Goal: Information Seeking & Learning: Get advice/opinions

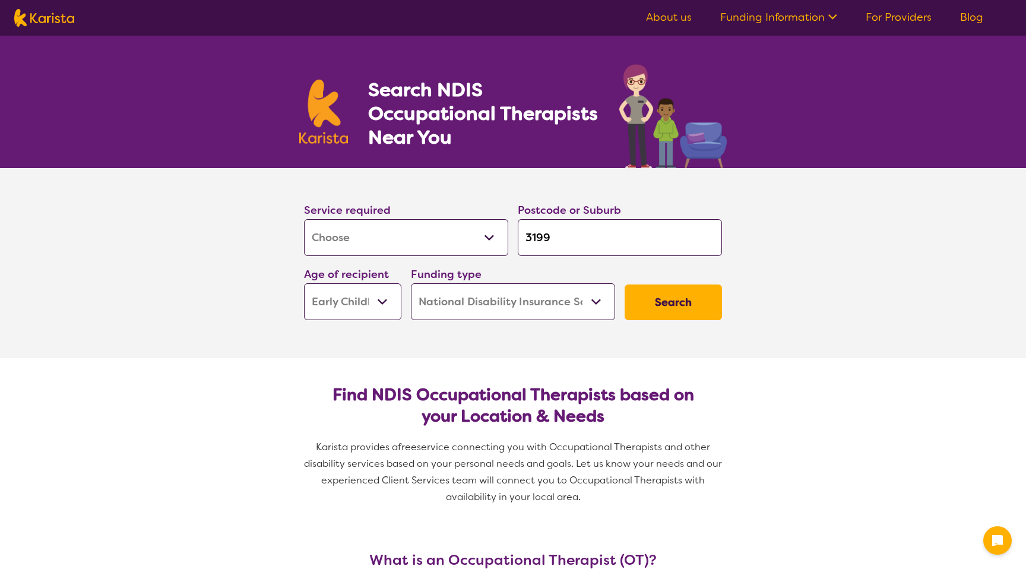
select select "[MEDICAL_DATA]"
select select "EC"
select select "NDIS"
select select "[MEDICAL_DATA]"
select select "EC"
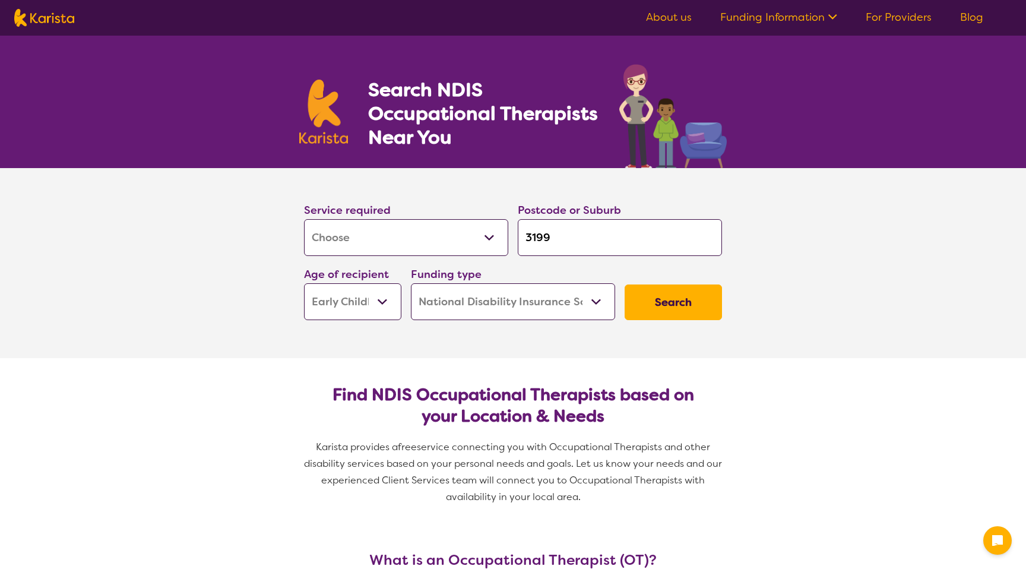
select select "NDIS"
click at [450, 228] on select "Allied Health Assistant Assessment ([MEDICAL_DATA] or [MEDICAL_DATA]) Behaviour…" at bounding box center [406, 237] width 204 height 37
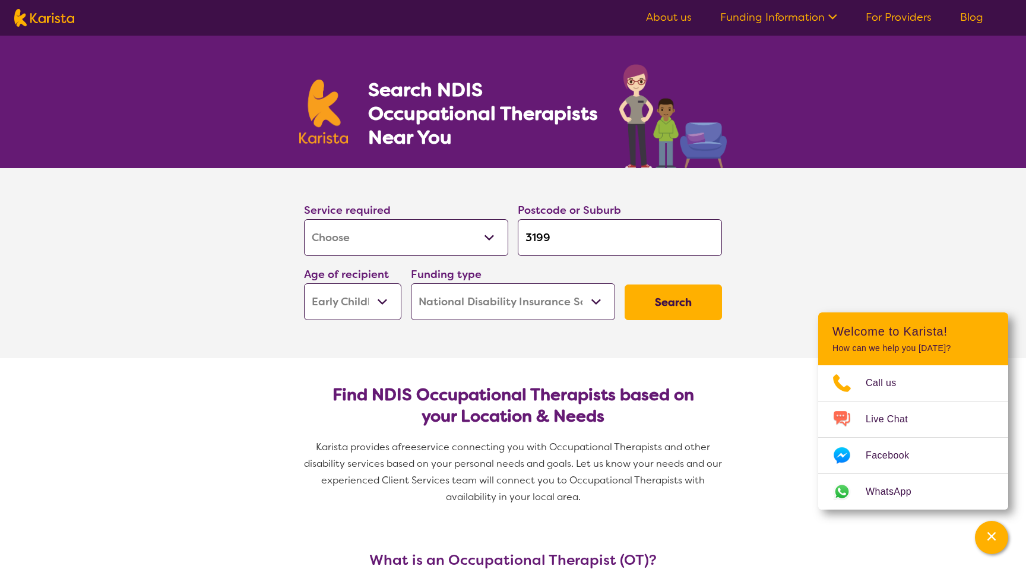
select select "Speech therapy"
click at [304, 219] on select "Allied Health Assistant Assessment ([MEDICAL_DATA] or [MEDICAL_DATA]) Behaviour…" at bounding box center [406, 237] width 204 height 37
select select "Speech therapy"
click at [403, 247] on select "Allied Health Assistant Assessment ([MEDICAL_DATA] or [MEDICAL_DATA]) Behaviour…" at bounding box center [406, 237] width 204 height 37
click at [594, 242] on input "3199" at bounding box center [620, 237] width 204 height 37
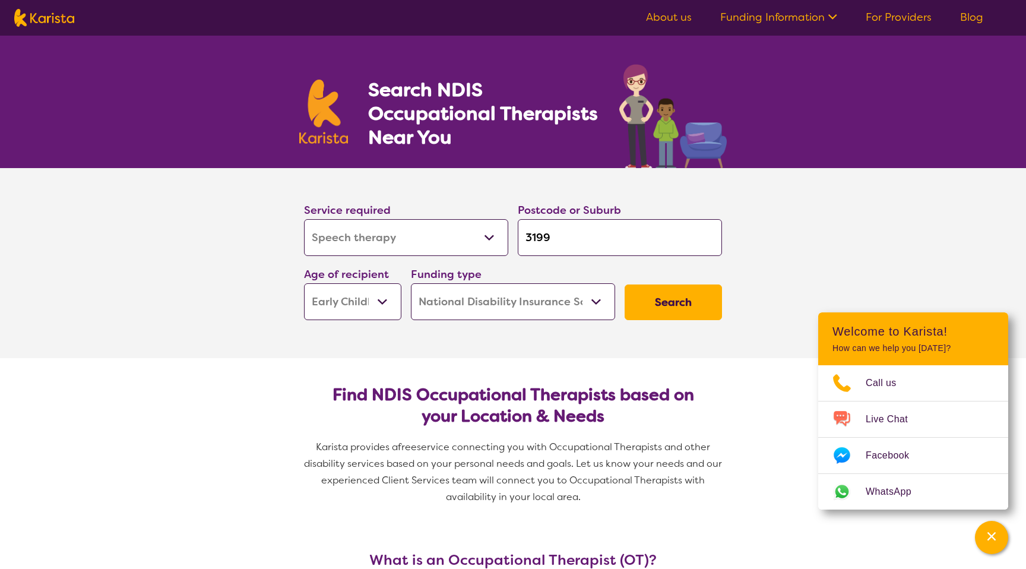
click at [594, 243] on input "3199" at bounding box center [620, 237] width 204 height 37
type input "3"
type input "34"
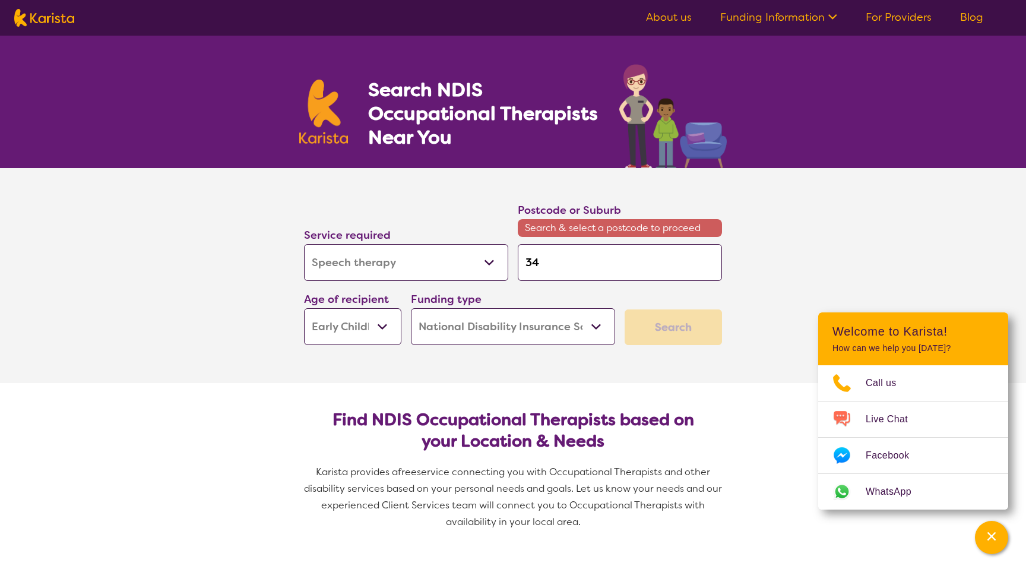
type input "342"
type input "3429"
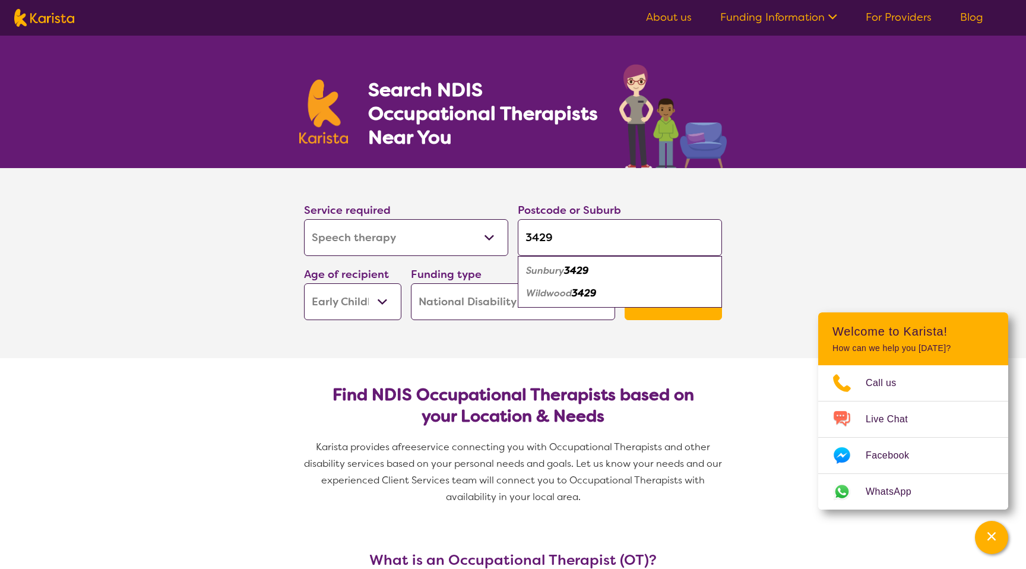
type input "3429"
click at [186, 306] on section "Service required Allied Health Assistant Assessment ([MEDICAL_DATA] or [MEDICAL…" at bounding box center [513, 263] width 1026 height 190
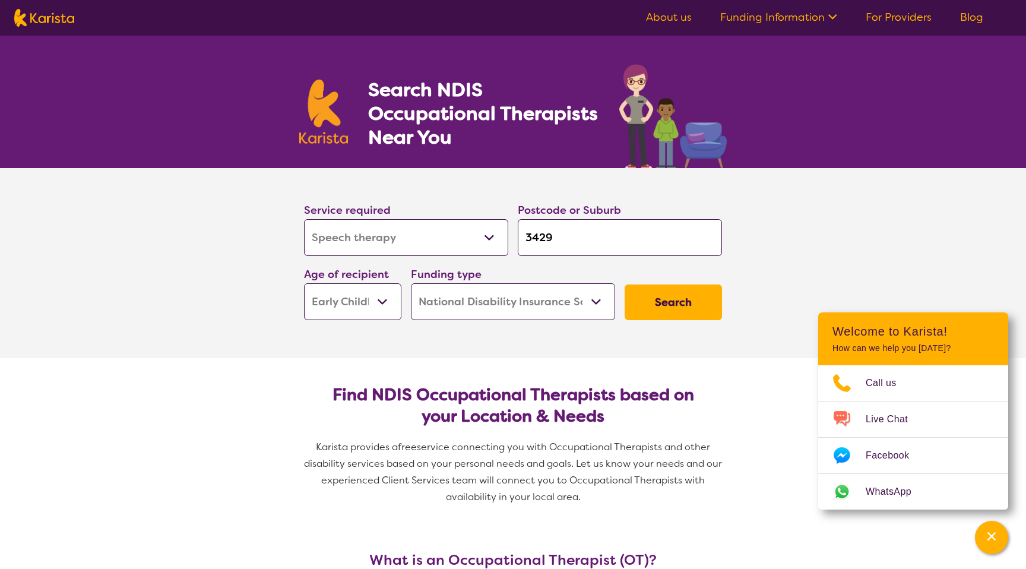
click at [355, 300] on select "Early Childhood - 0 to 9 Child - 10 to 11 Adolescent - 12 to 17 Adult - 18 to 6…" at bounding box center [352, 301] width 97 height 37
select select "AD"
click at [304, 283] on select "Early Childhood - 0 to 9 Child - 10 to 11 Adolescent - 12 to 17 Adult - 18 to 6…" at bounding box center [352, 301] width 97 height 37
select select "AD"
click at [533, 303] on select "Home Care Package (HCP) National Disability Insurance Scheme (NDIS) I don't know" at bounding box center [513, 301] width 204 height 37
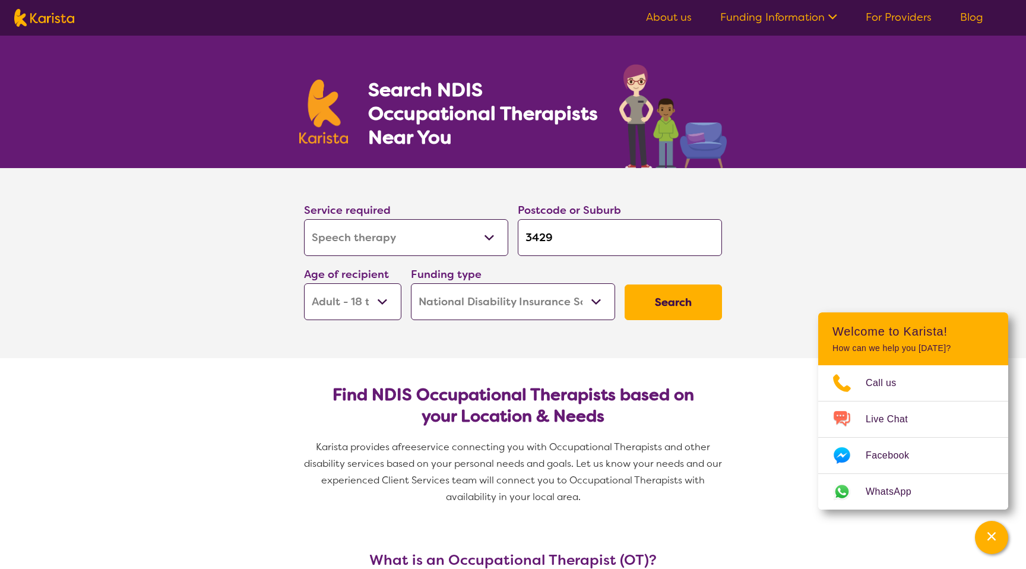
click at [681, 303] on button "Search" at bounding box center [672, 302] width 97 height 36
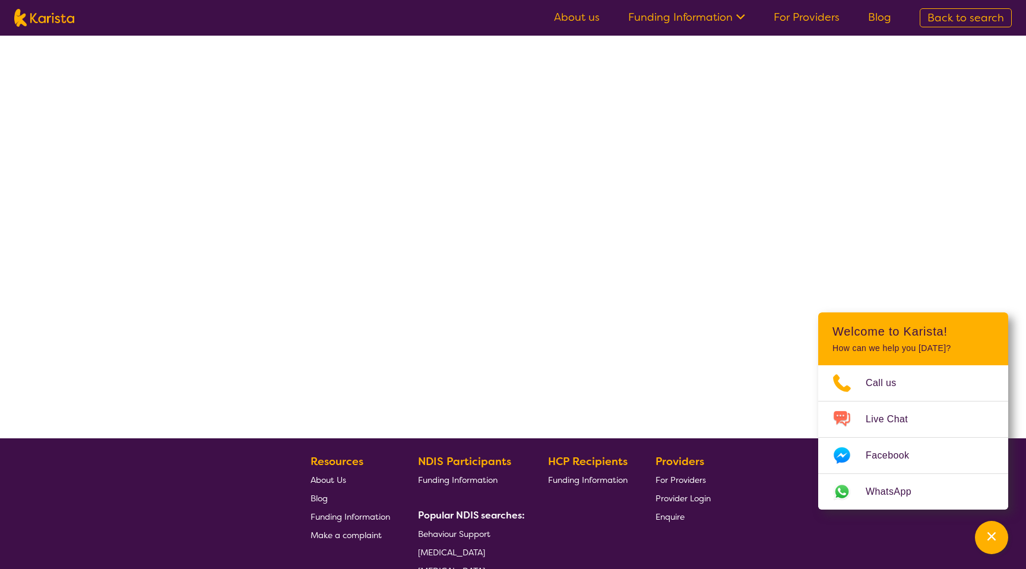
select select "by_score"
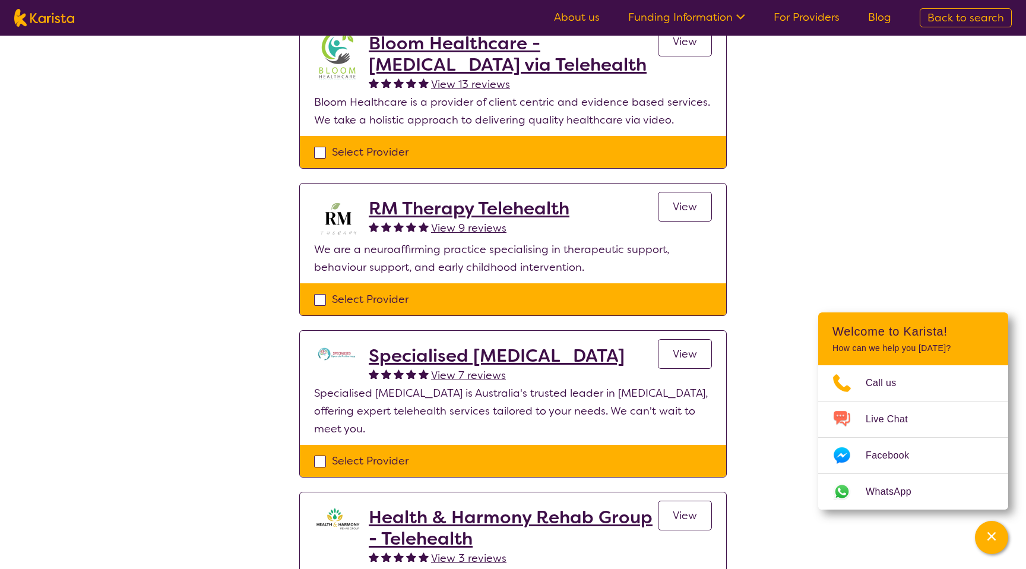
scroll to position [159, 0]
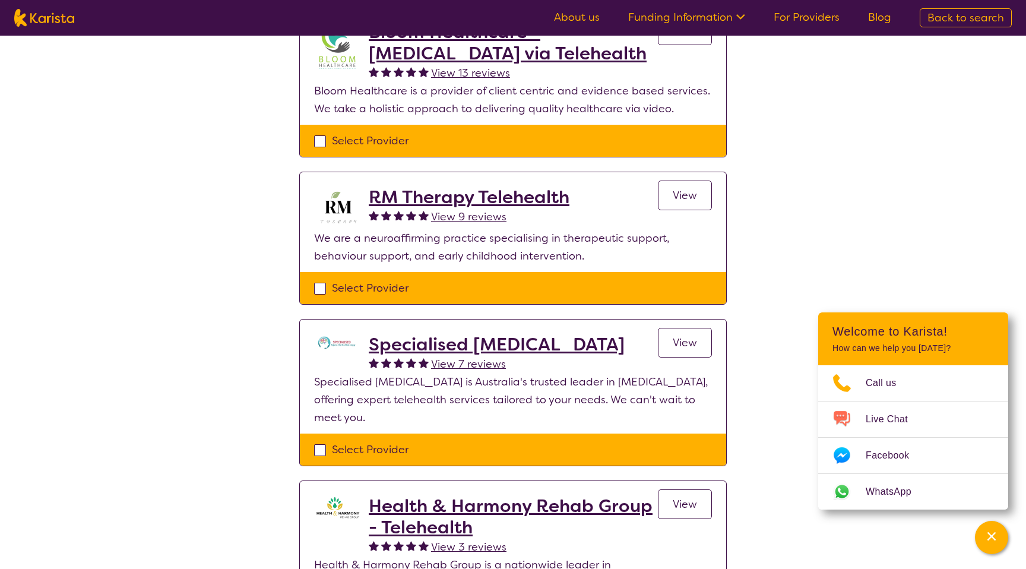
click at [119, 356] on div "Select one or more providers and click the 'NEXT' button to proceed 1 - 7 of 7 …" at bounding box center [513, 532] width 1026 height 1311
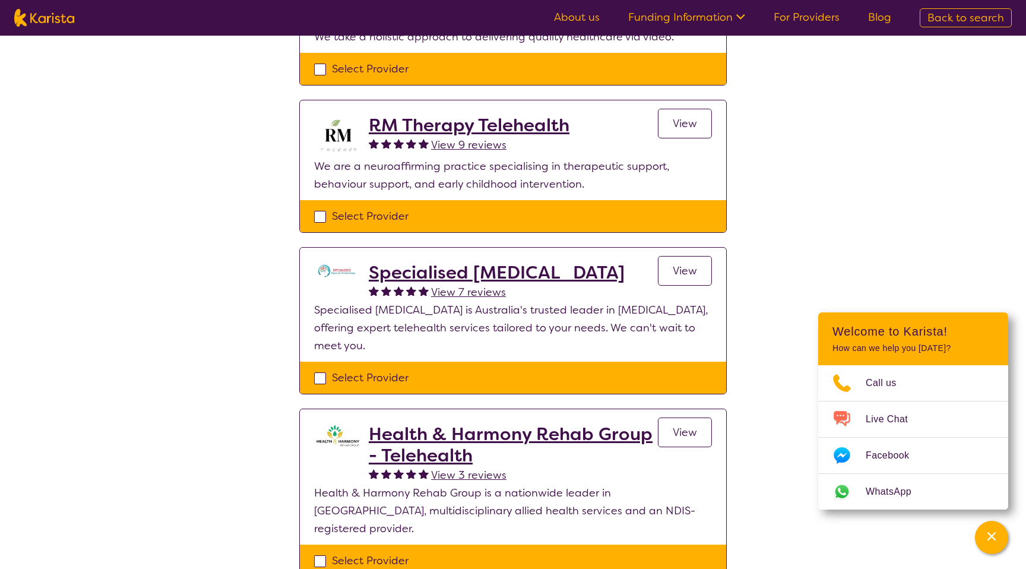
scroll to position [241, 0]
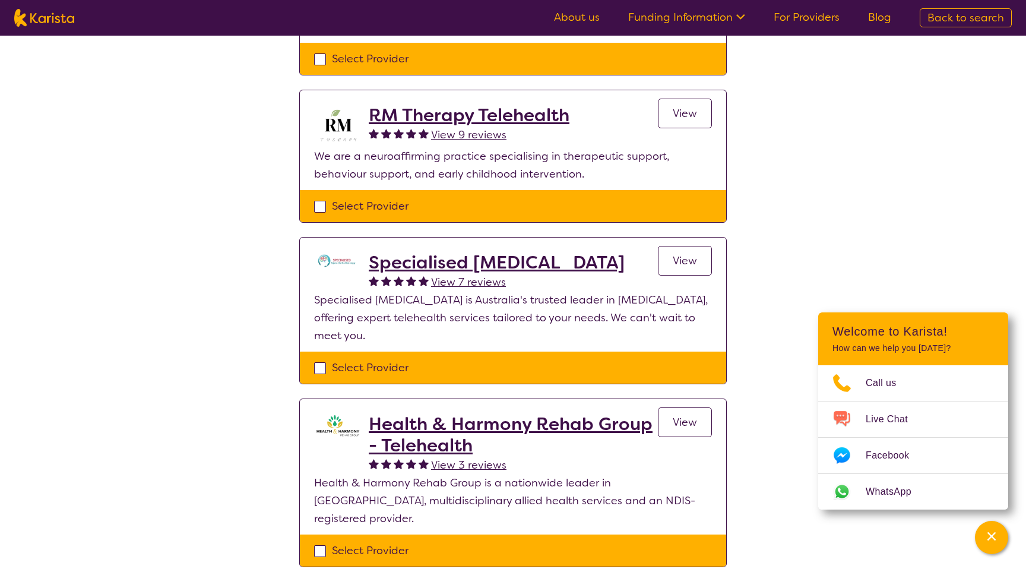
drag, startPoint x: 439, startPoint y: 352, endPoint x: 609, endPoint y: 4, distance: 387.5
